Goal: Find specific page/section: Find specific page/section

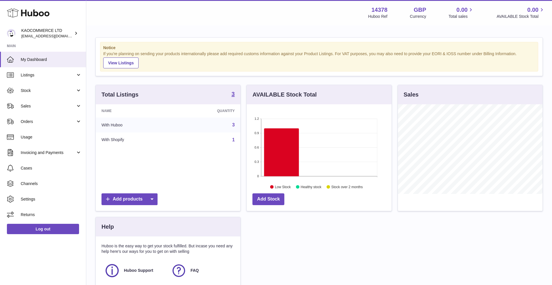
scroll to position [90, 145]
click at [55, 90] on span "Stock" at bounding box center [48, 90] width 55 height 5
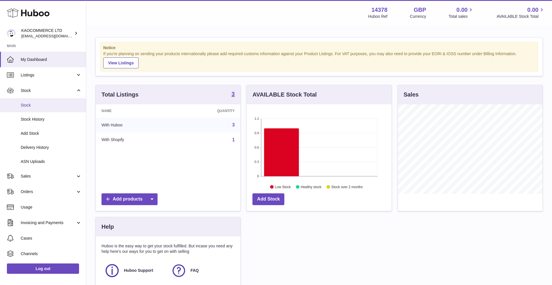
click at [50, 107] on span "Stock" at bounding box center [51, 105] width 61 height 5
